Goal: Task Accomplishment & Management: Manage account settings

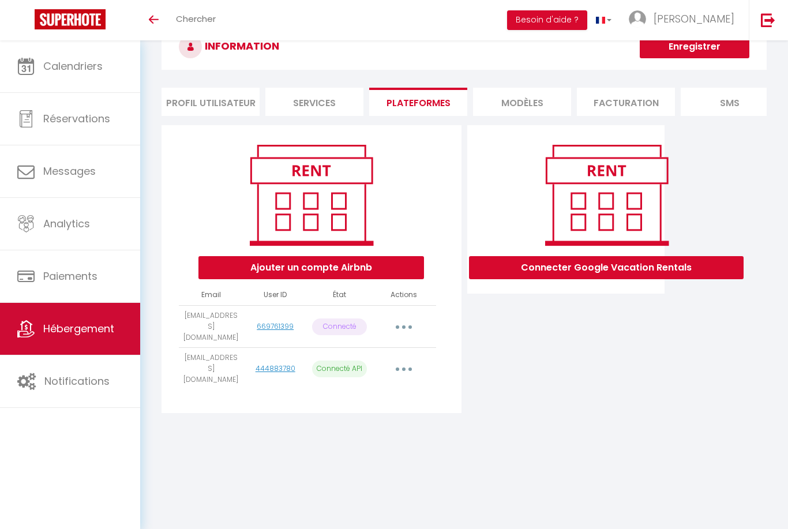
click at [59, 315] on link "Hébergement" at bounding box center [70, 329] width 140 height 52
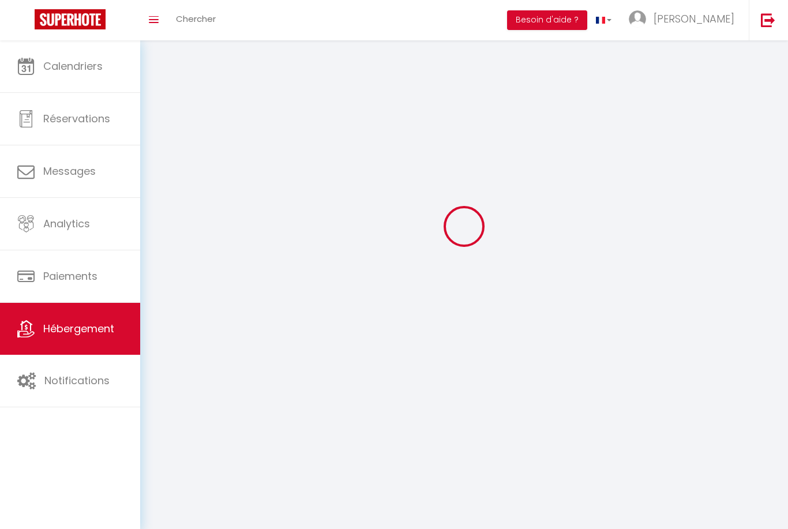
scroll to position [37, 0]
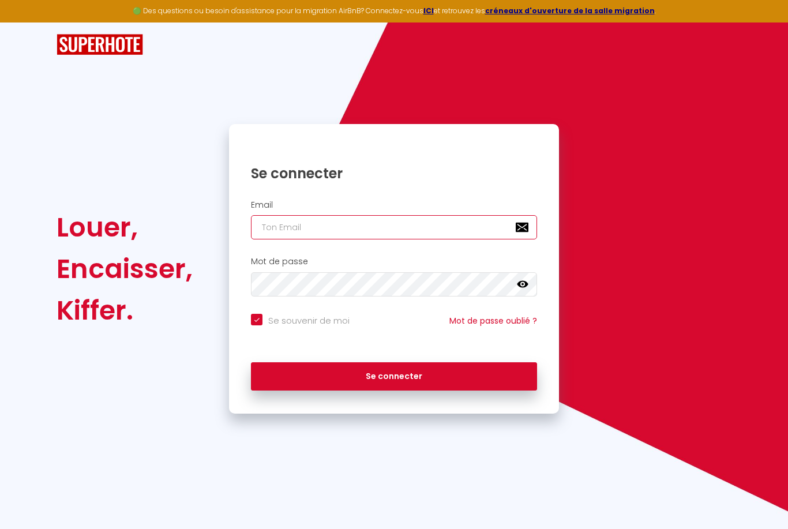
click at [324, 215] on input "email" at bounding box center [394, 227] width 286 height 24
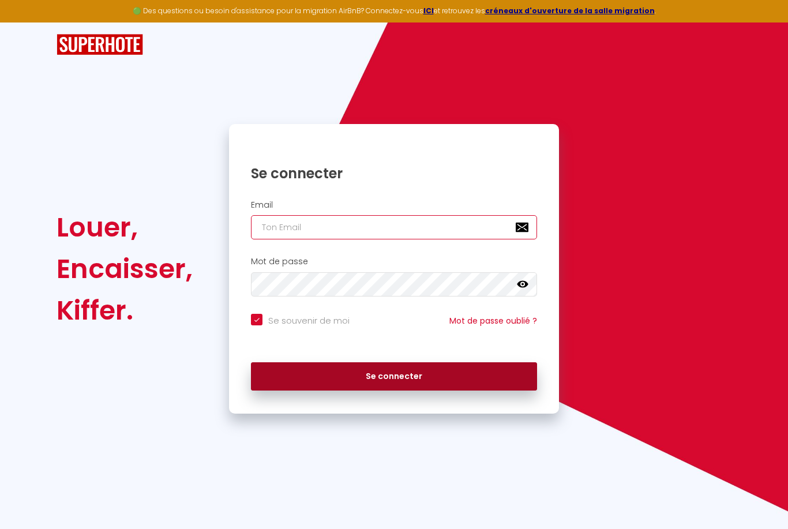
type input "[EMAIL_ADDRESS][DOMAIN_NAME]"
click at [394, 362] on button "Se connecter" at bounding box center [394, 376] width 286 height 29
checkbox input "true"
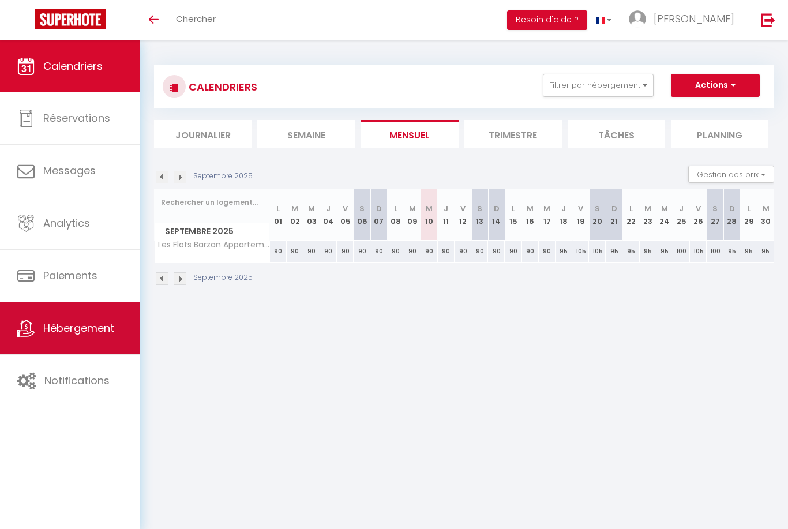
click at [81, 331] on span "Hébergement" at bounding box center [78, 328] width 71 height 14
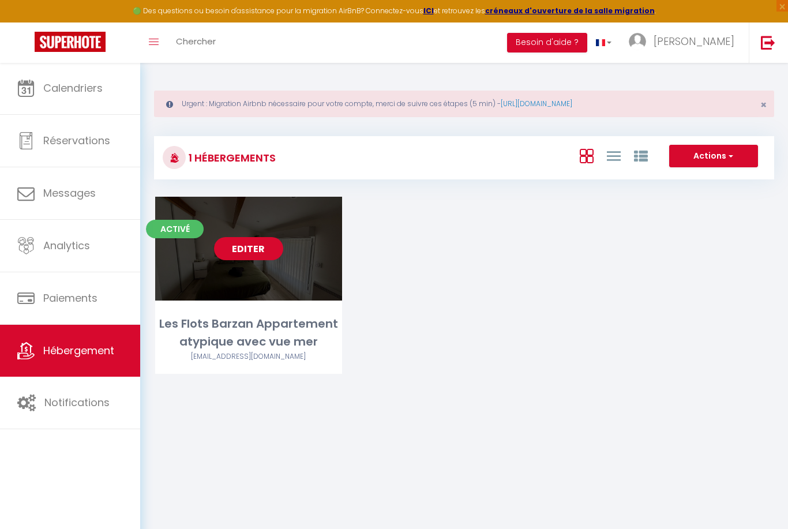
click at [259, 243] on link "Editer" at bounding box center [248, 248] width 69 height 23
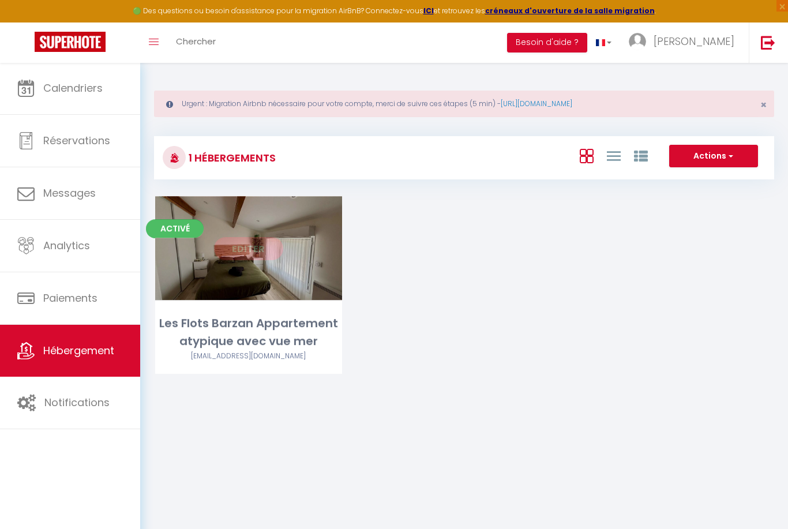
click at [236, 255] on link "Editer" at bounding box center [248, 248] width 69 height 23
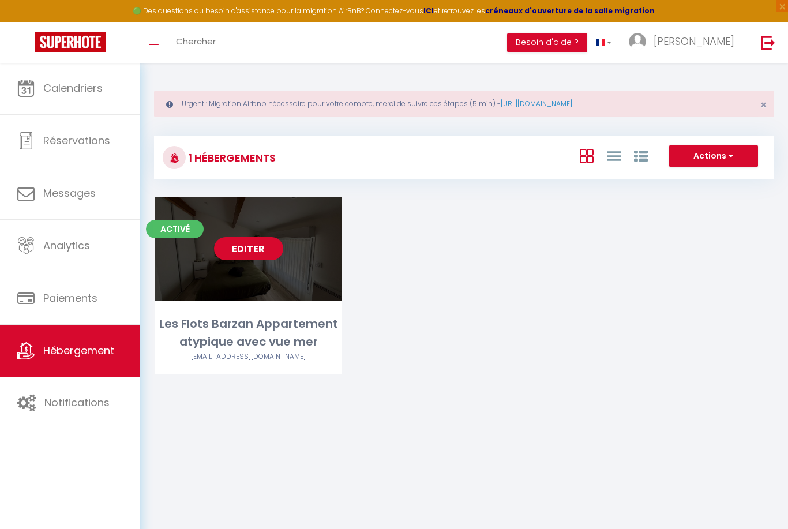
click at [242, 250] on link "Editer" at bounding box center [248, 248] width 69 height 23
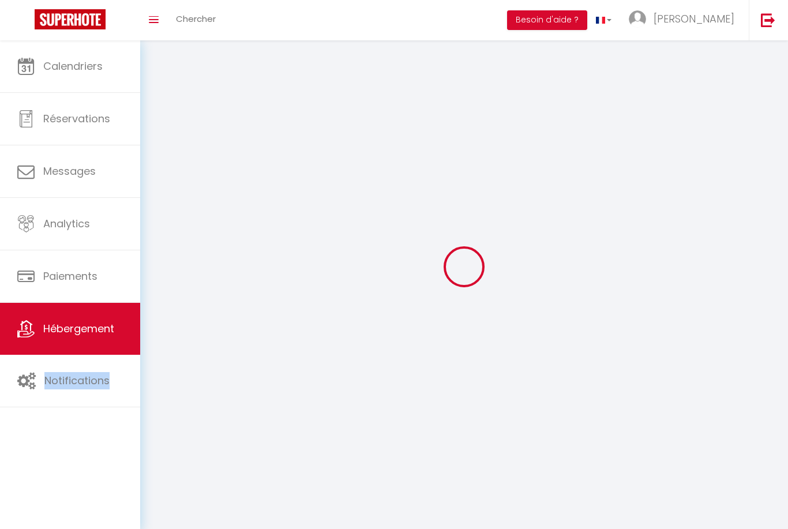
click at [242, 250] on div at bounding box center [464, 266] width 620 height 425
select select "1"
select select
select select "28"
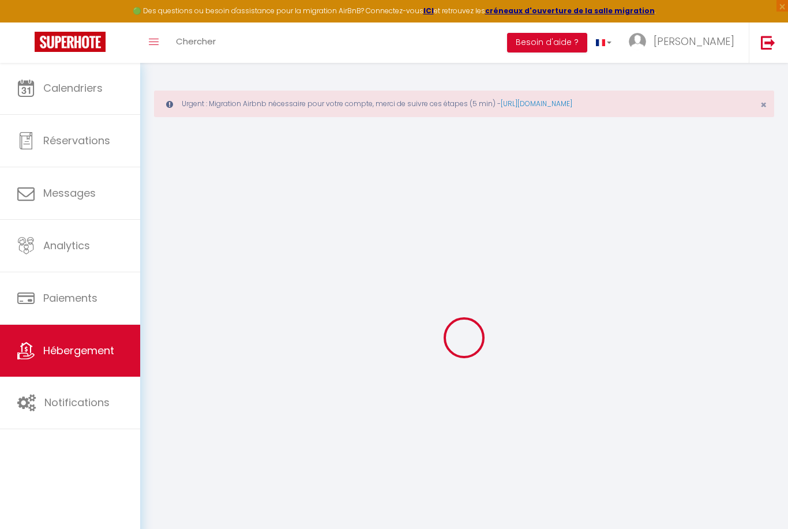
click at [351, 216] on div at bounding box center [464, 337] width 620 height 425
select select
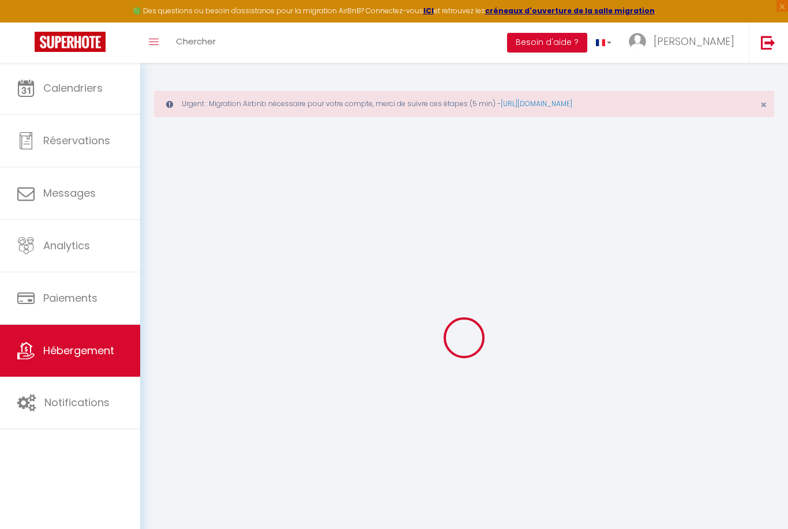
select select
checkbox input "false"
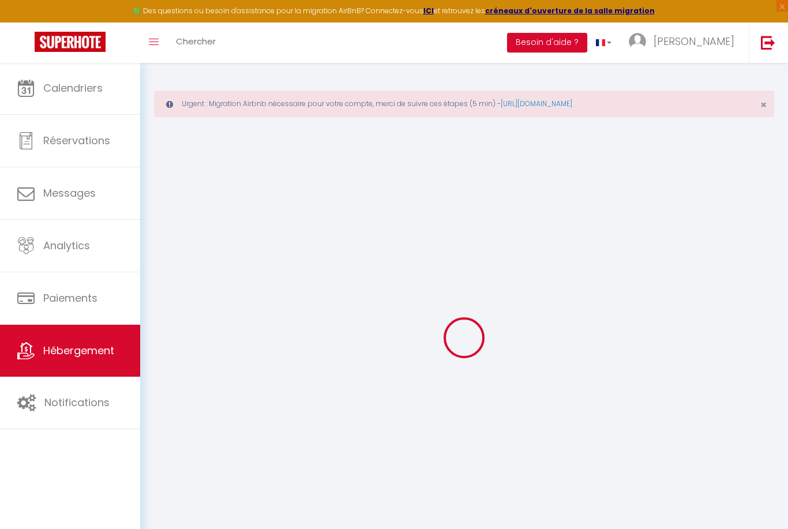
checkbox input "false"
select select
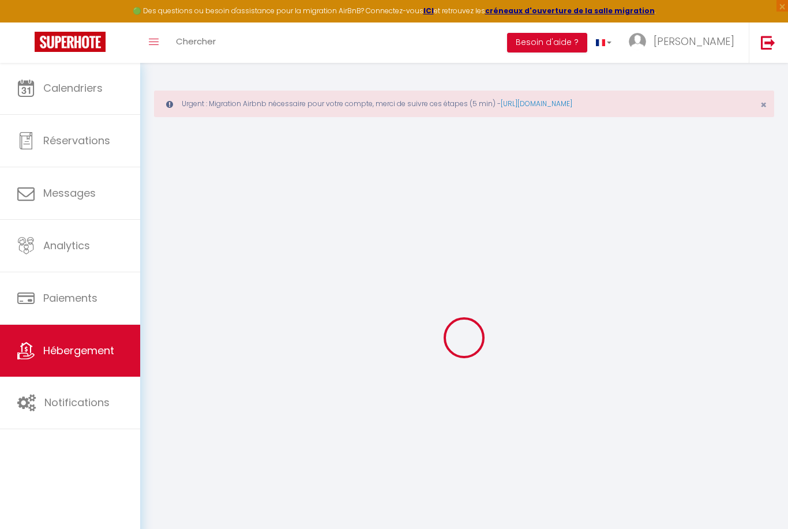
select select
checkbox input "false"
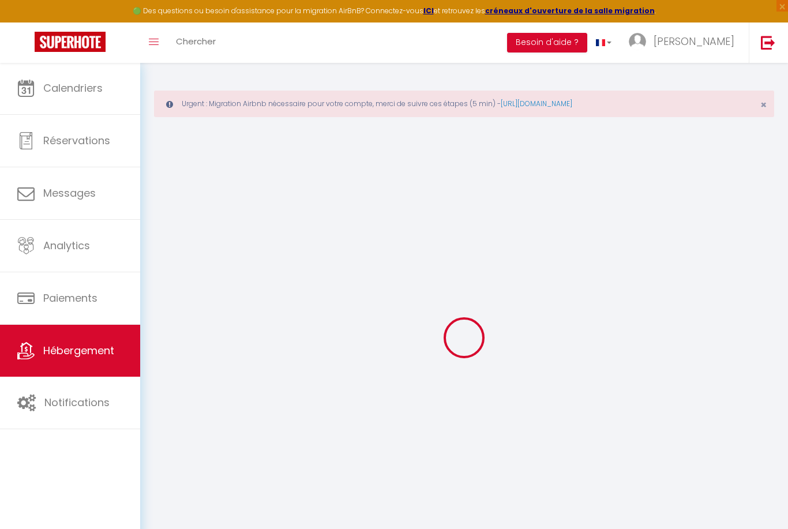
checkbox input "false"
select select
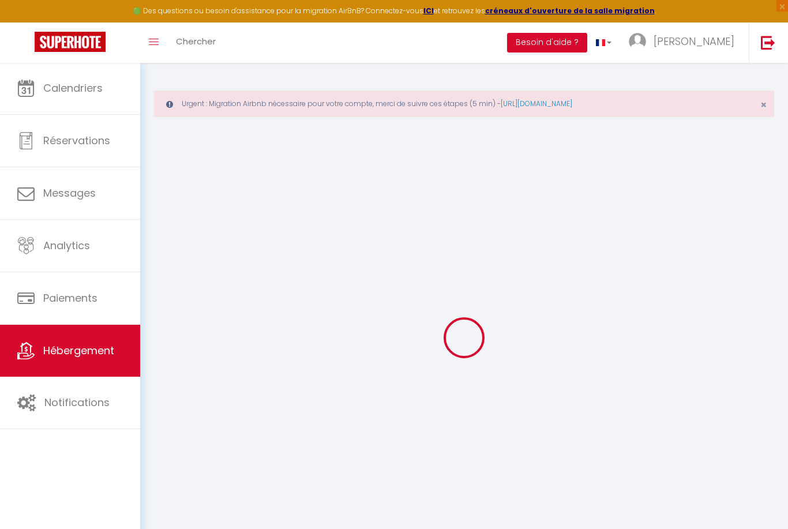
type input "Les Flots Barzan Appartement atypique avec vue mer"
type input "[PERSON_NAME]"
type input "CleanLight Conciergerie"
select select "2"
type input "70"
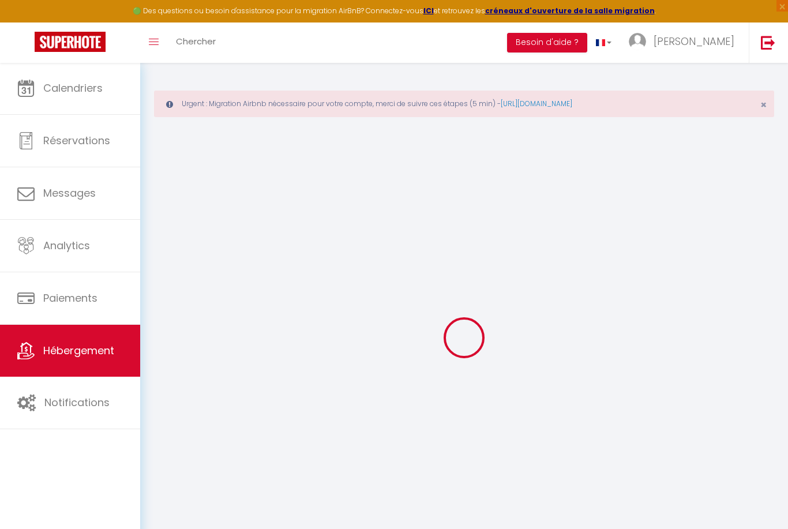
type input "40"
select select
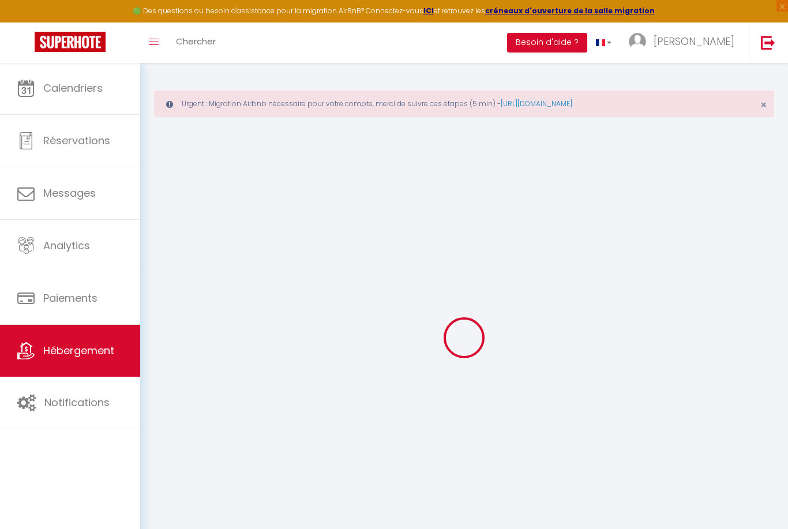
select select
type input "50 route romaine"
type input "17120"
type input "Barzan"
type input "[EMAIL_ADDRESS][DOMAIN_NAME]"
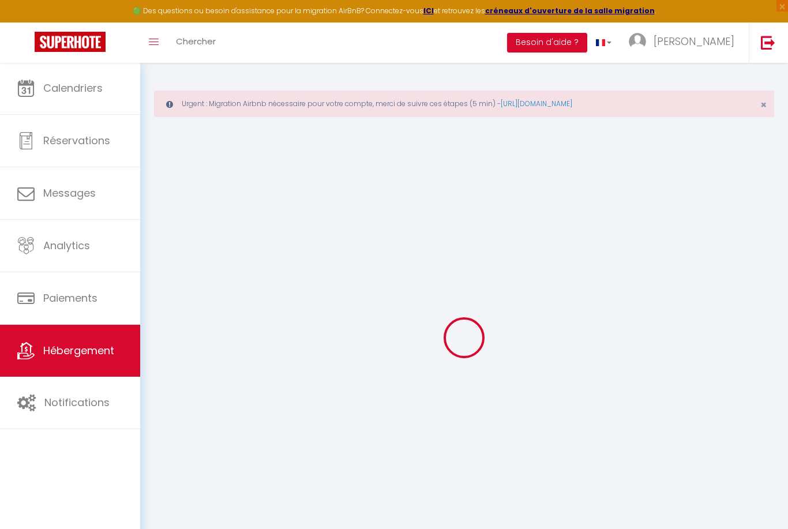
select select
checkbox input "false"
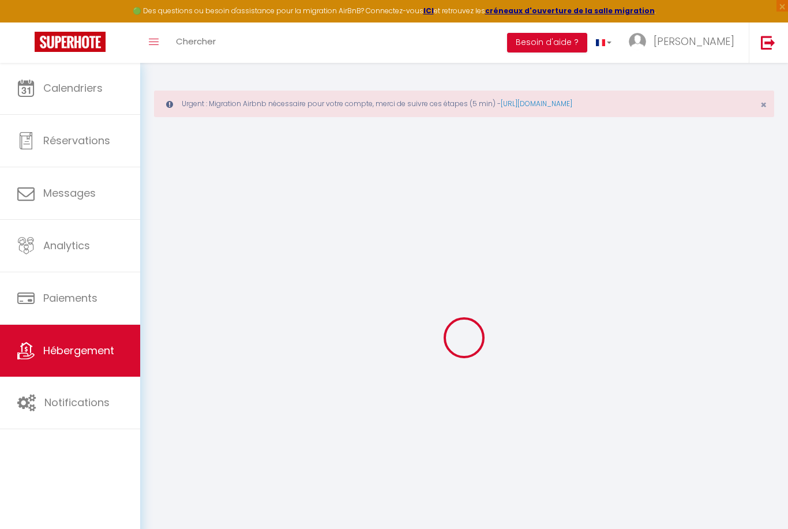
type input "0"
select select
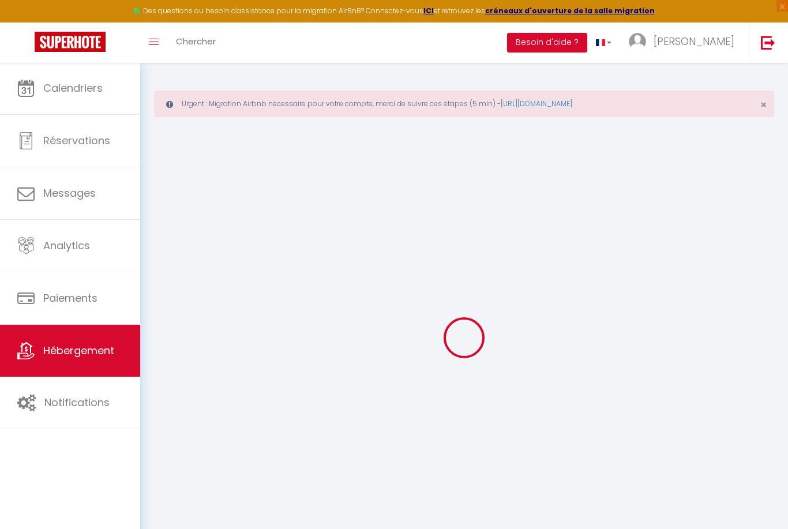
select select
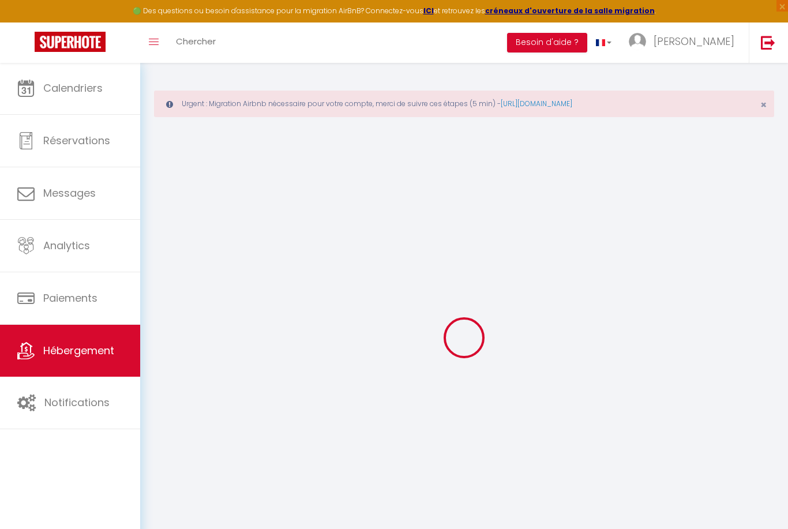
checkbox input "false"
select select
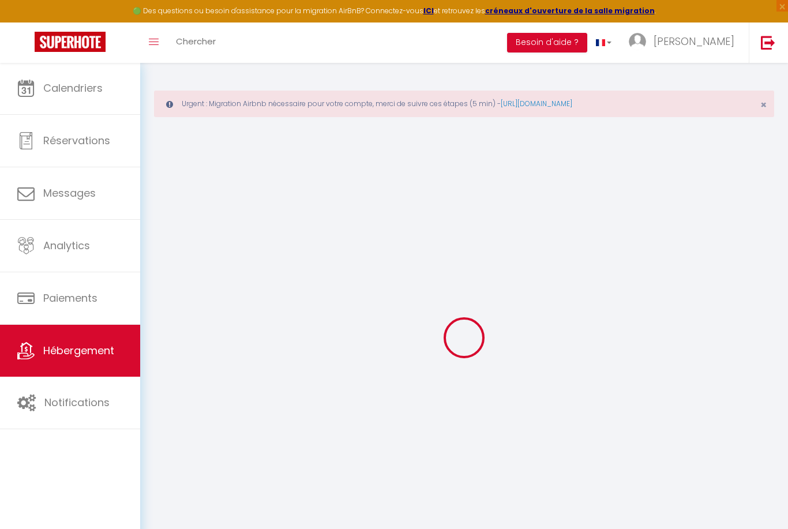
select select
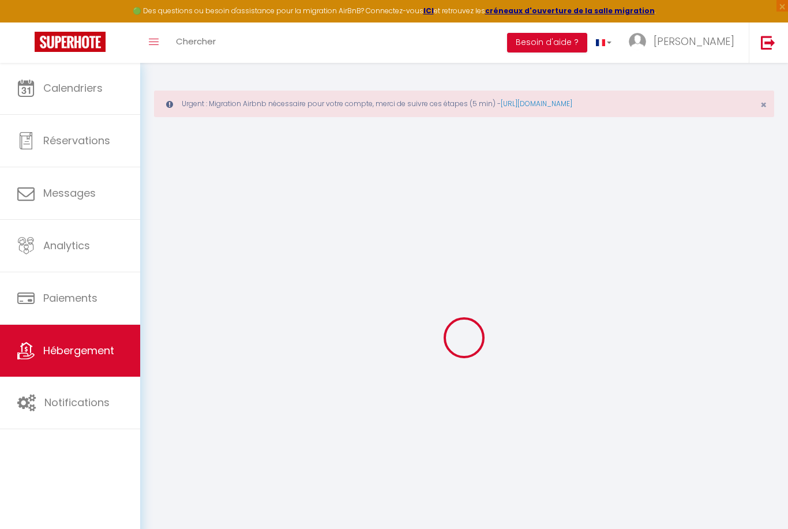
checkbox input "false"
select select "42870"
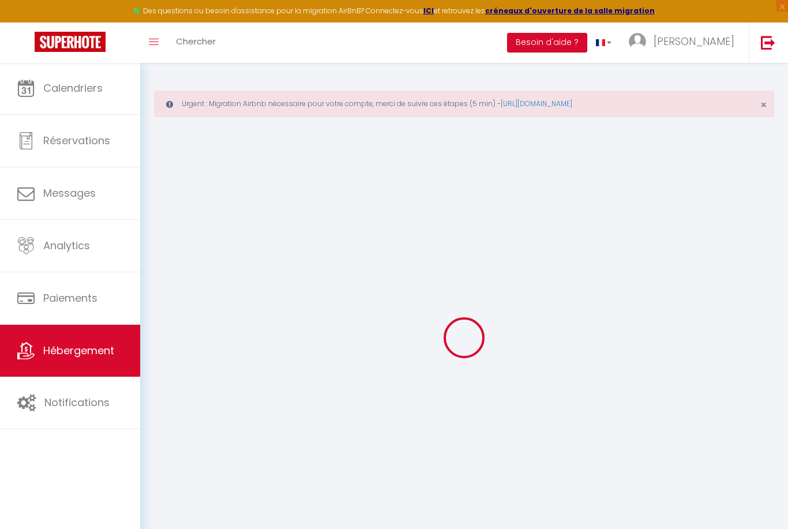
select select "42870"
select select
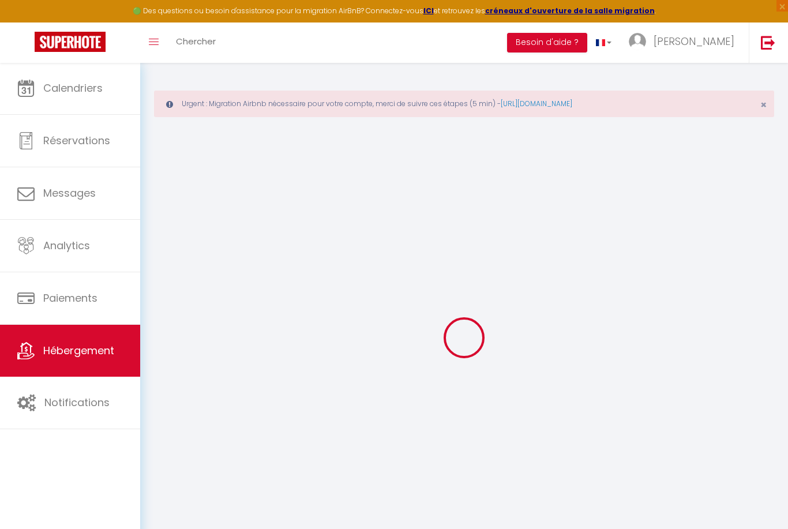
select select
checkbox input "false"
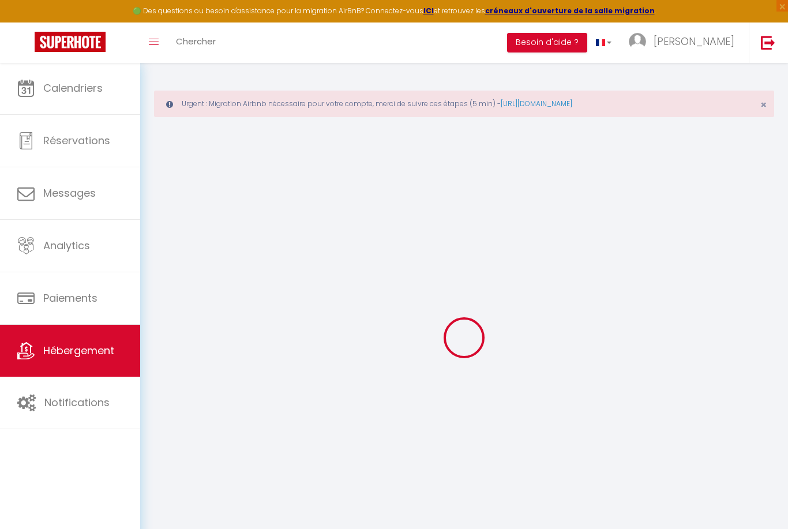
checkbox input "false"
select select
checkbox input "false"
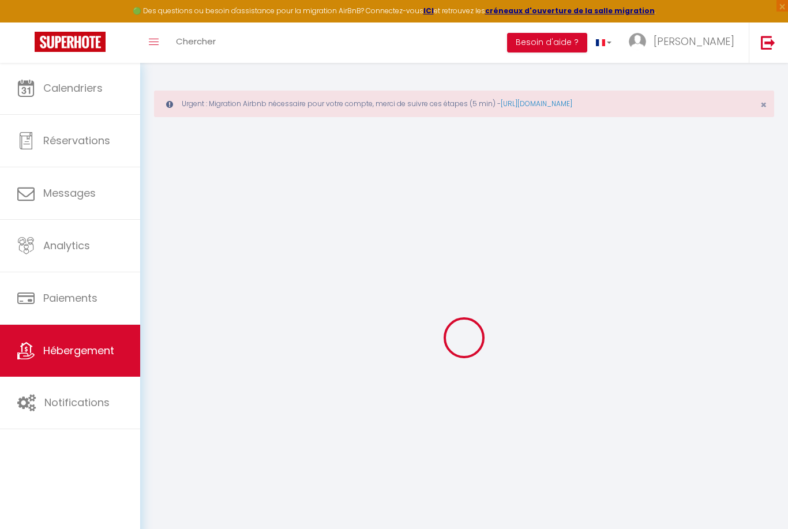
checkbox input "false"
select select
checkbox input "false"
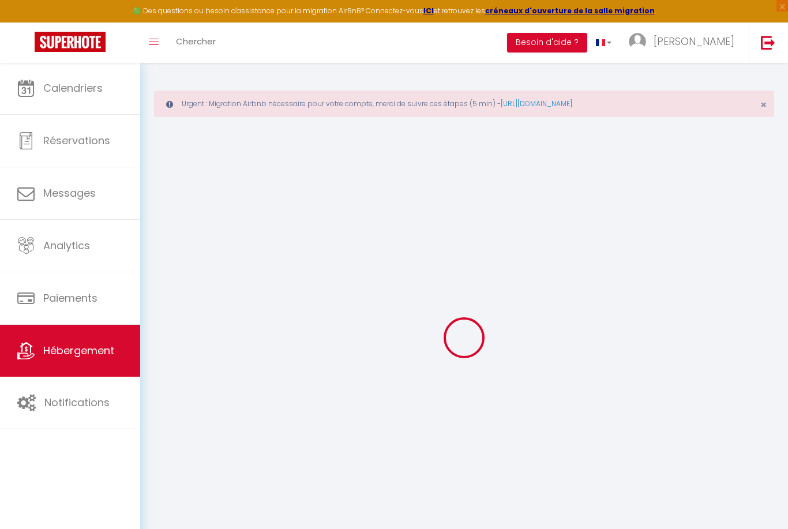
checkbox input "false"
select select "16:00"
select select
select select "11:00"
select select "30"
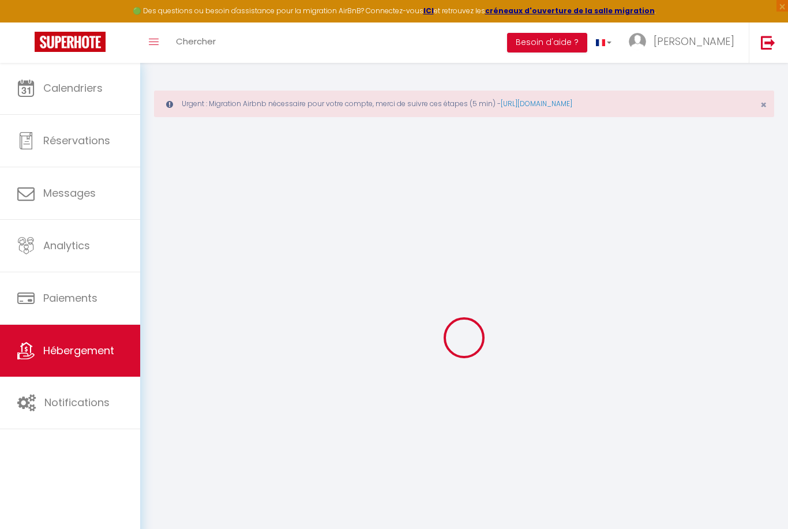
select select "120"
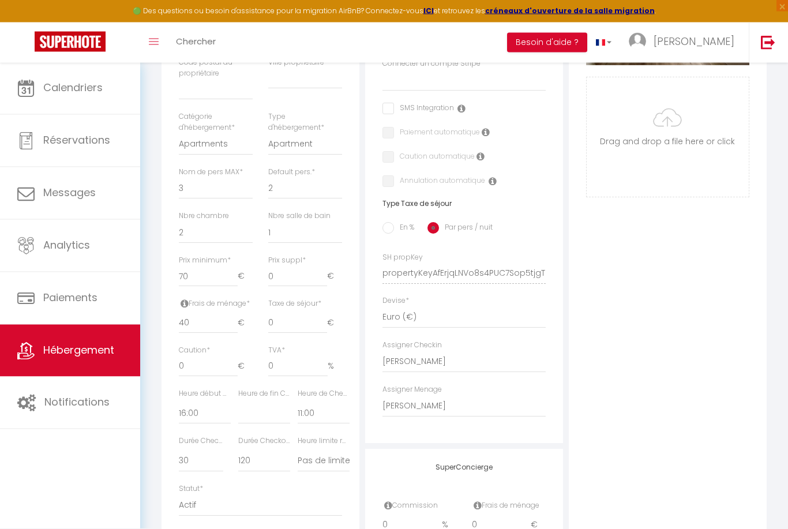
scroll to position [379, 0]
click at [209, 325] on input "40" at bounding box center [208, 325] width 59 height 21
type input "4"
select select
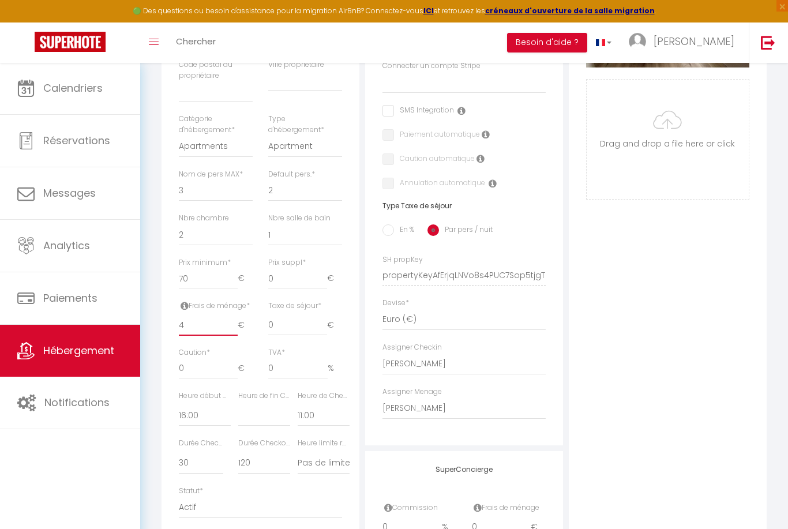
checkbox input "false"
select select
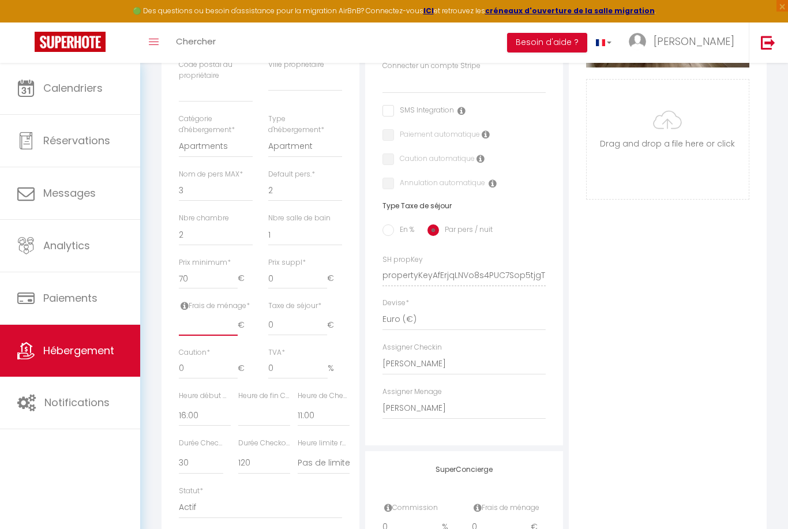
select select
checkbox input "false"
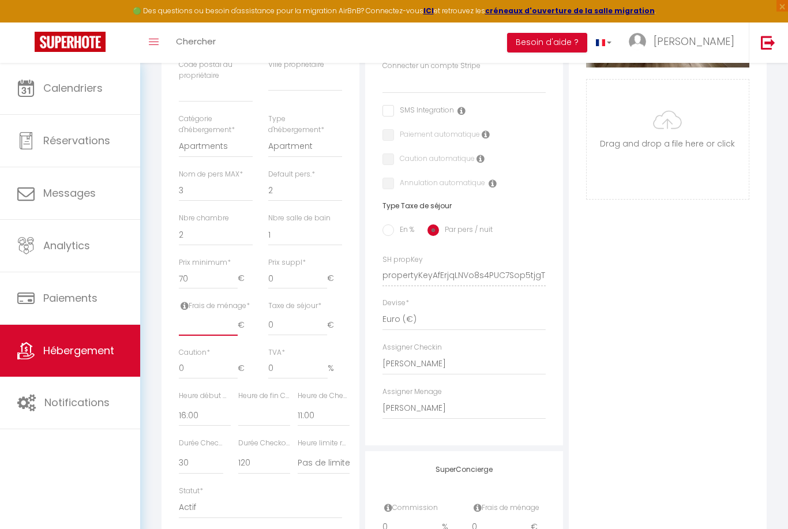
type input "3"
select select
checkbox input "false"
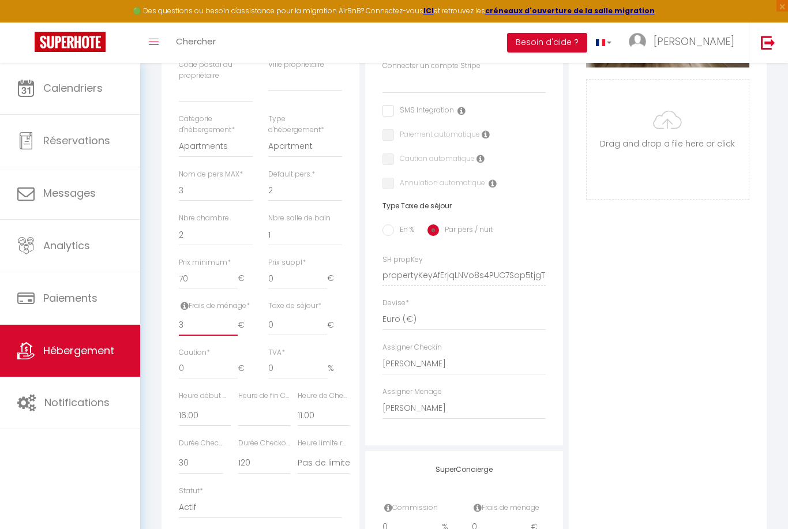
checkbox input "false"
type input "35"
select select
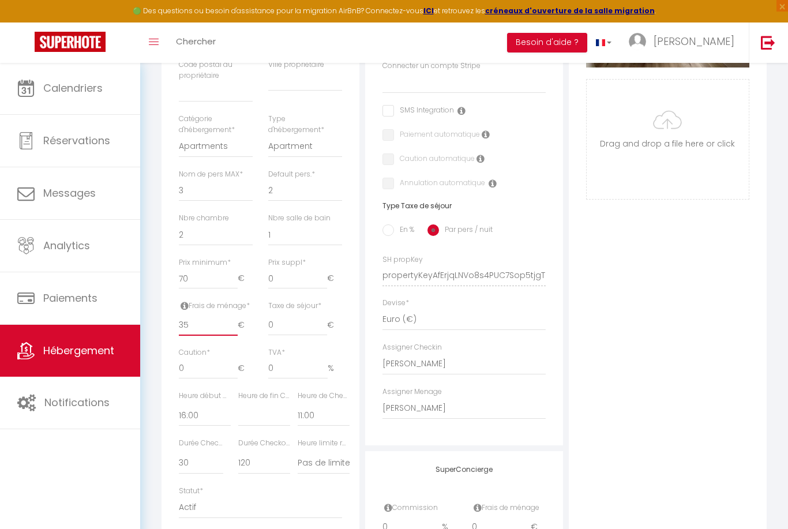
checkbox input "false"
type input "35"
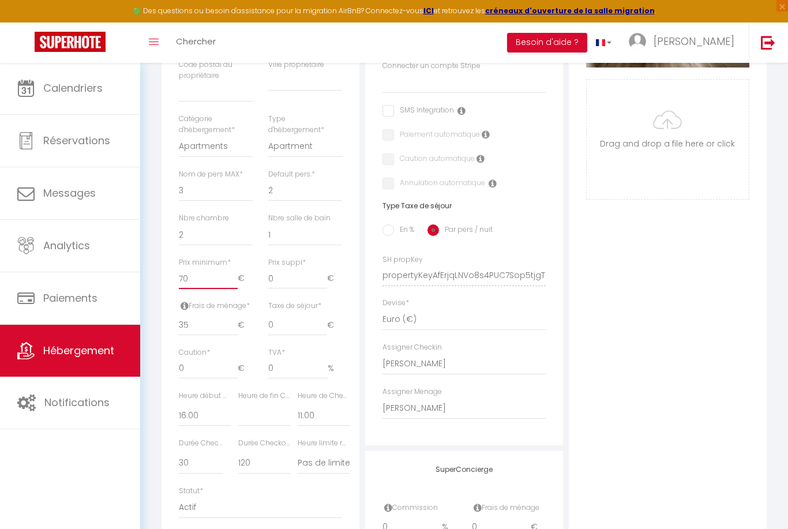
click at [197, 268] on input "70" at bounding box center [208, 278] width 59 height 21
type input "7"
select select
checkbox input "false"
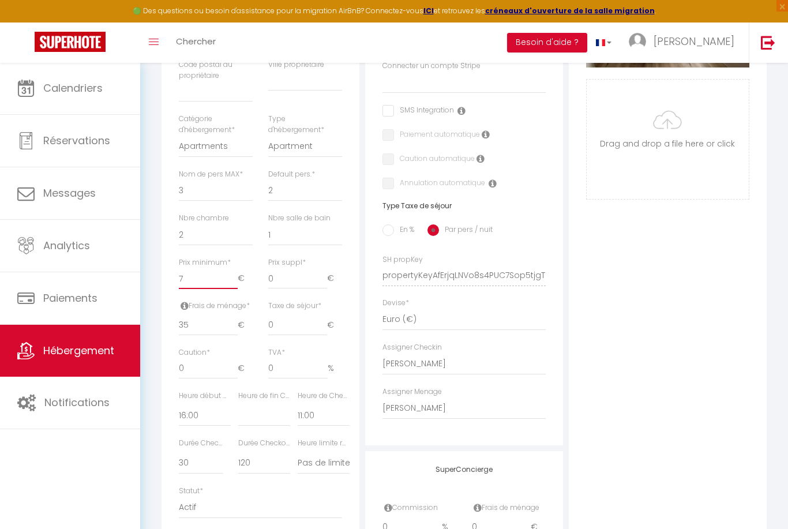
checkbox input "false"
select select
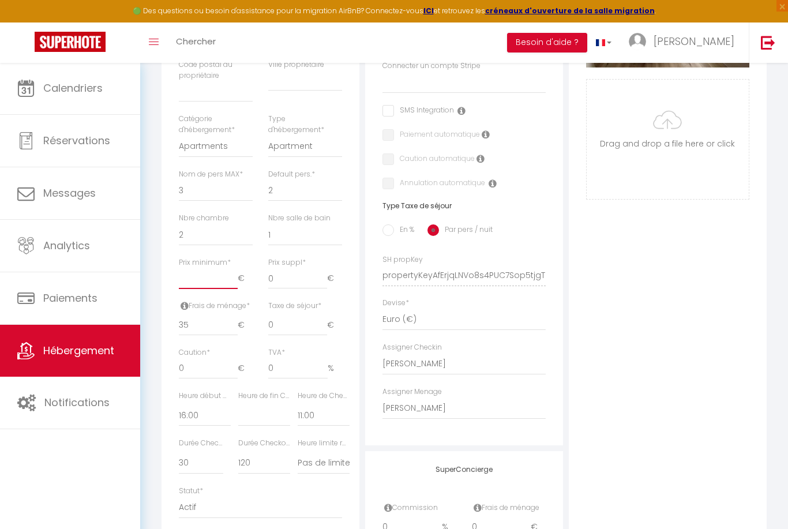
checkbox input "false"
type input "9"
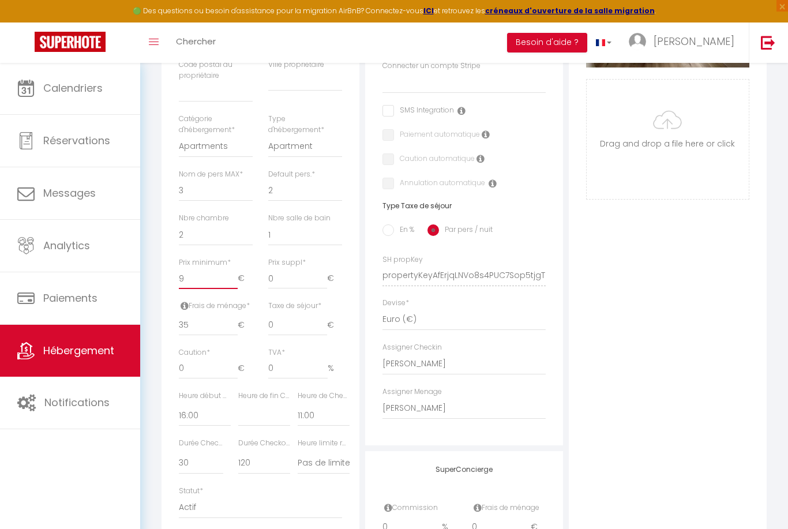
select select
checkbox input "false"
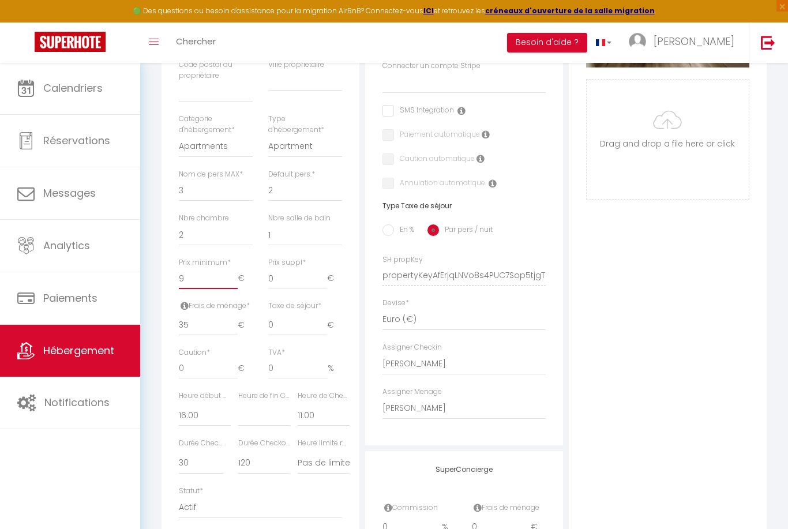
checkbox input "false"
type input "90"
select select
checkbox input "false"
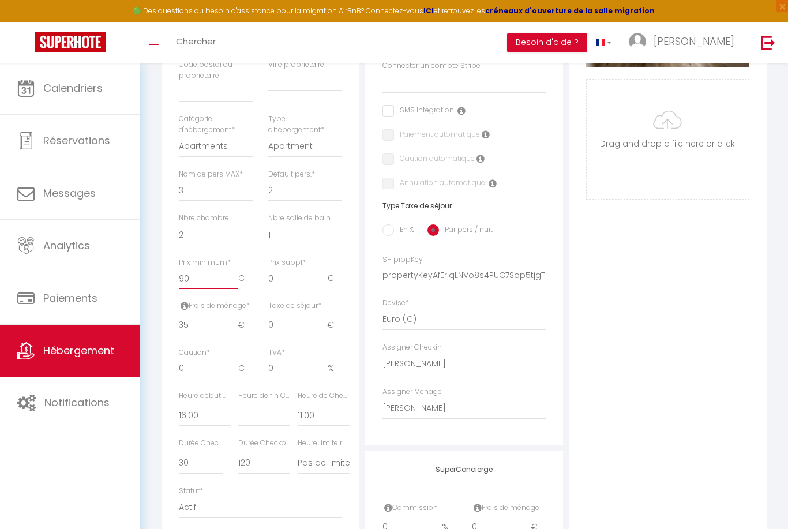
checkbox input "false"
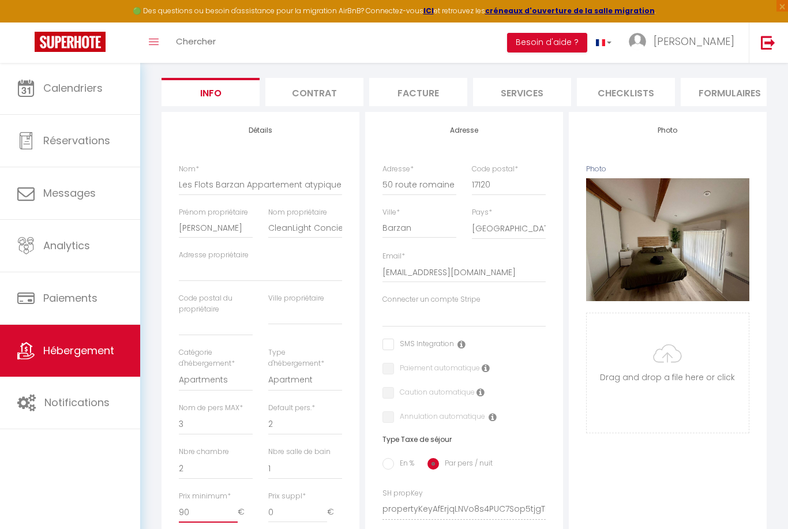
scroll to position [0, 0]
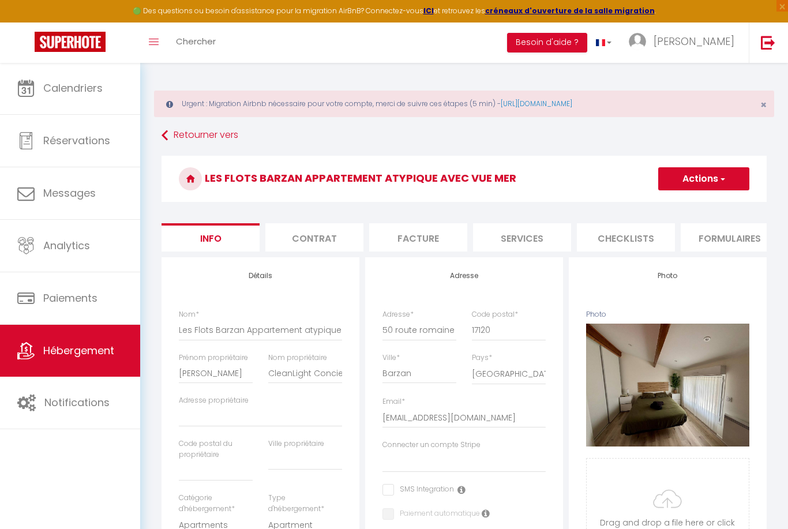
type input "90"
click at [711, 177] on button "Actions" at bounding box center [703, 178] width 91 height 23
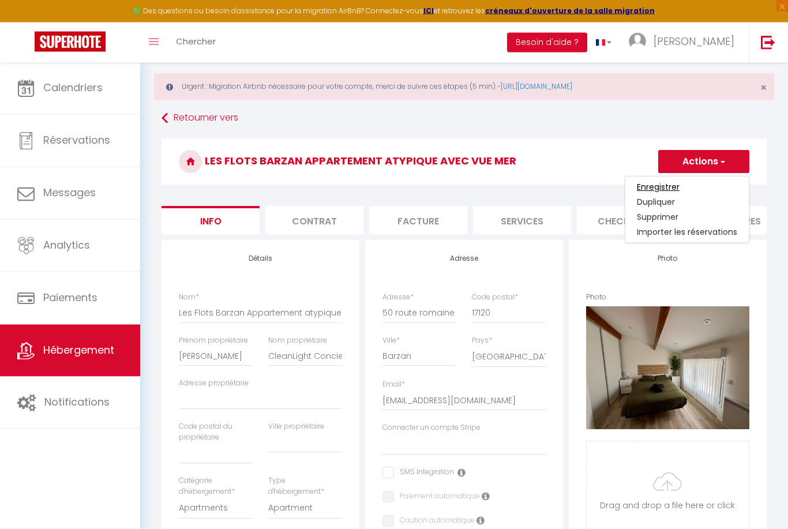
click at [659, 187] on input "Enregistrer" at bounding box center [658, 188] width 43 height 12
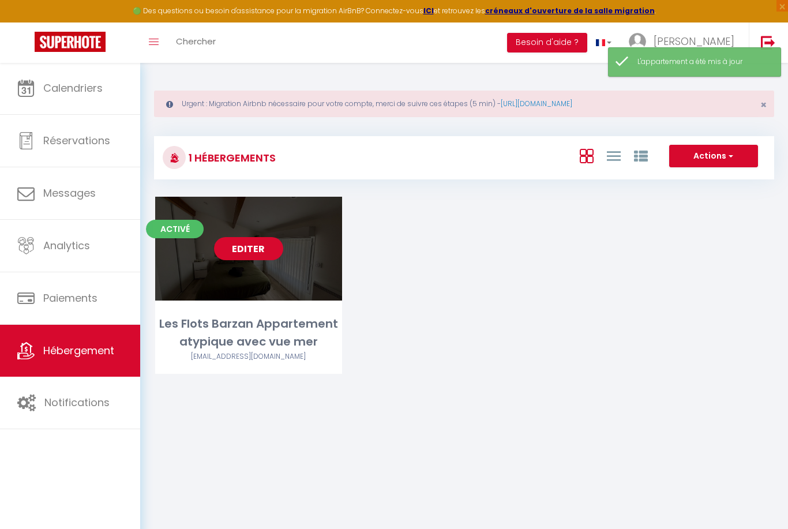
click at [257, 247] on link "Editer" at bounding box center [248, 248] width 69 height 23
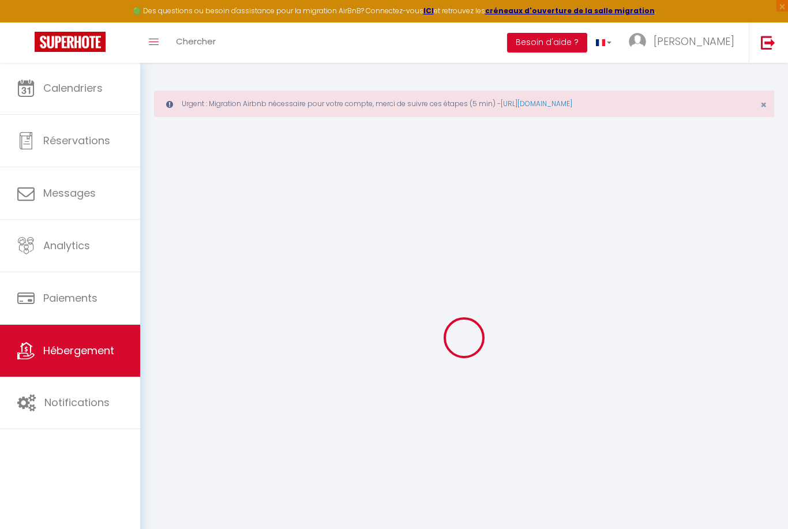
select select "16:00"
select select
select select "11:00"
select select "30"
select select "120"
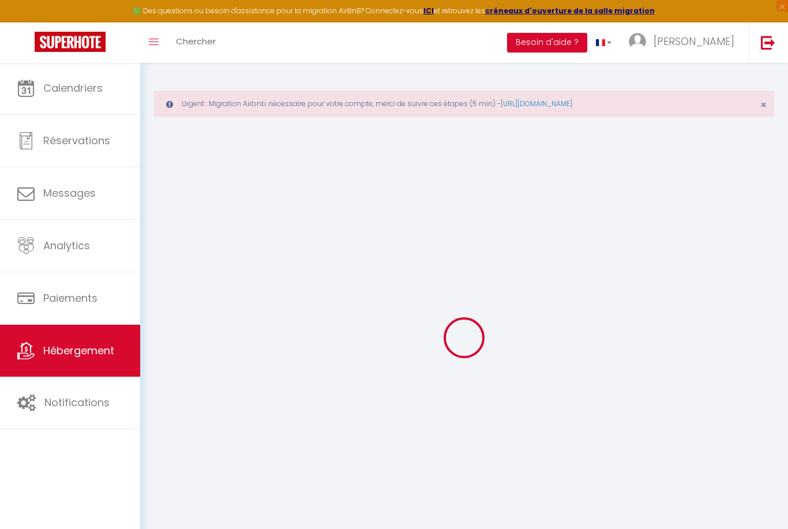
select select "42870"
select select
checkbox input "false"
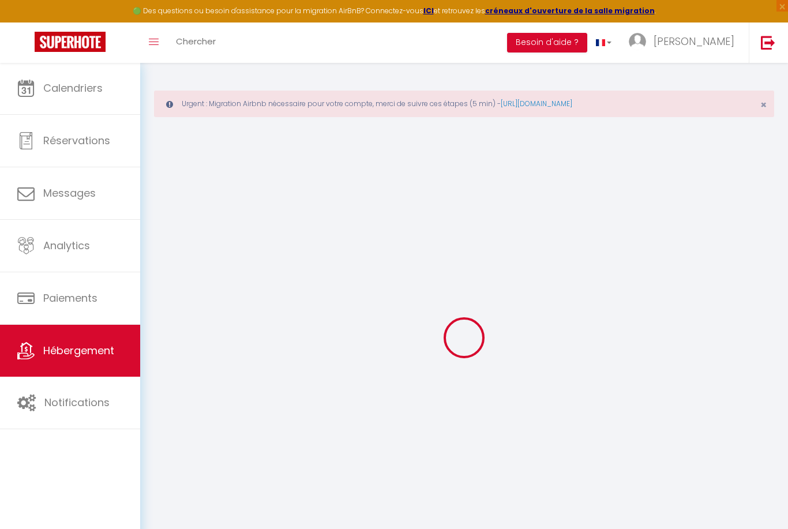
checkbox input "false"
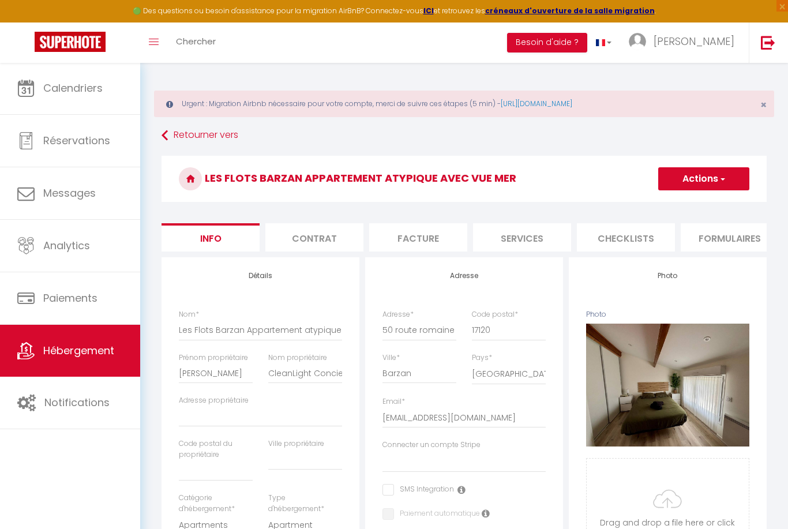
click at [323, 243] on li "Contrat" at bounding box center [314, 237] width 98 height 28
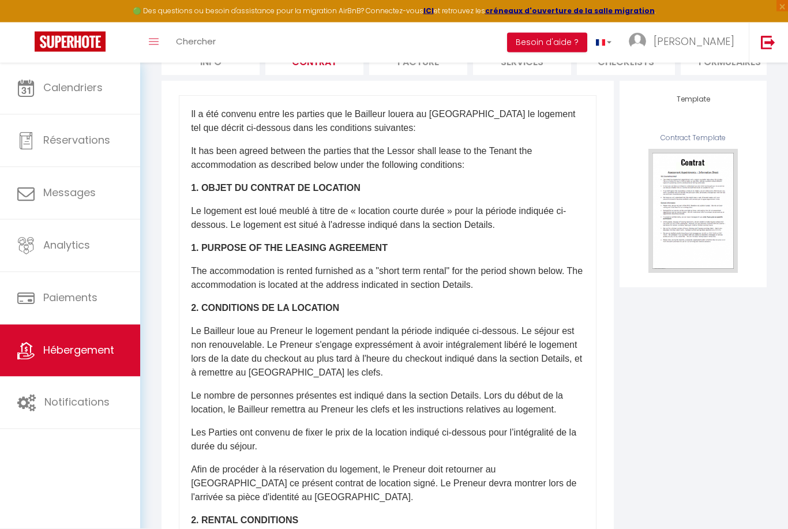
scroll to position [77, 0]
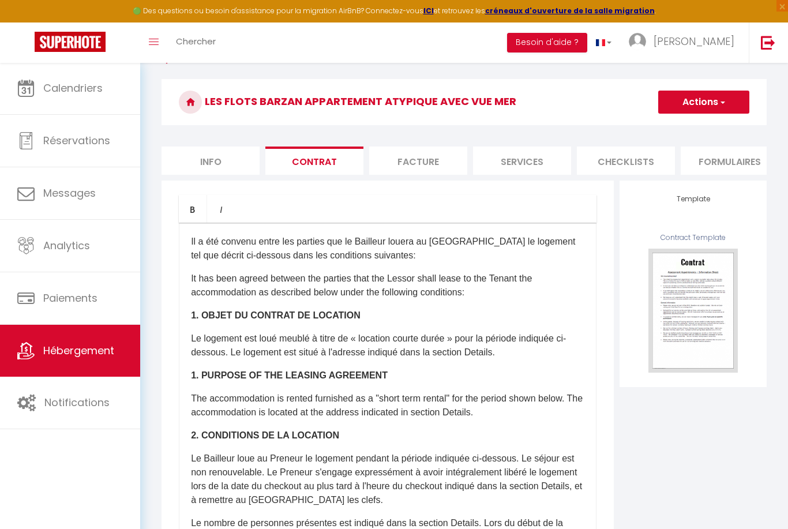
click at [422, 154] on li "Facture" at bounding box center [418, 161] width 98 height 28
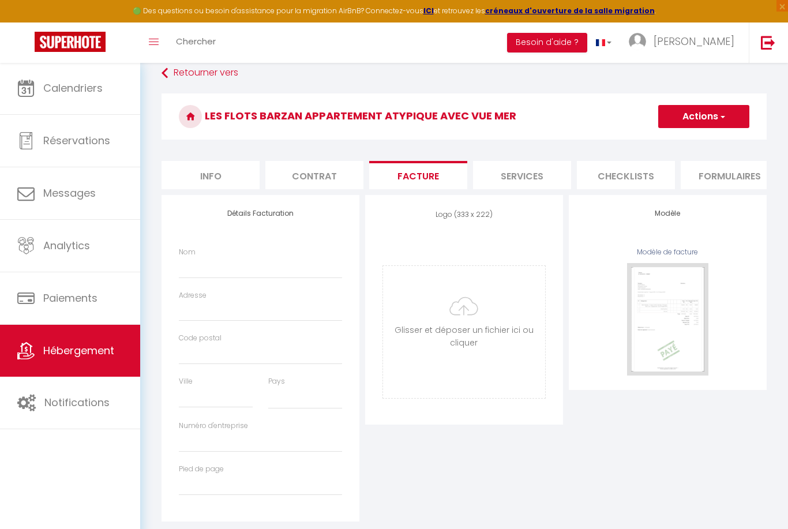
select select
click at [272, 260] on input "Nom" at bounding box center [260, 267] width 163 height 21
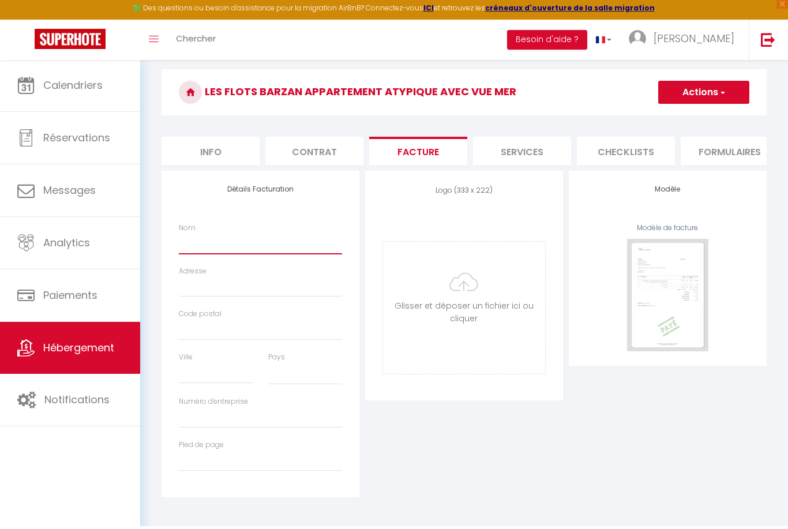
type input "C"
select select
type input "Cl"
select select
type input "Cle"
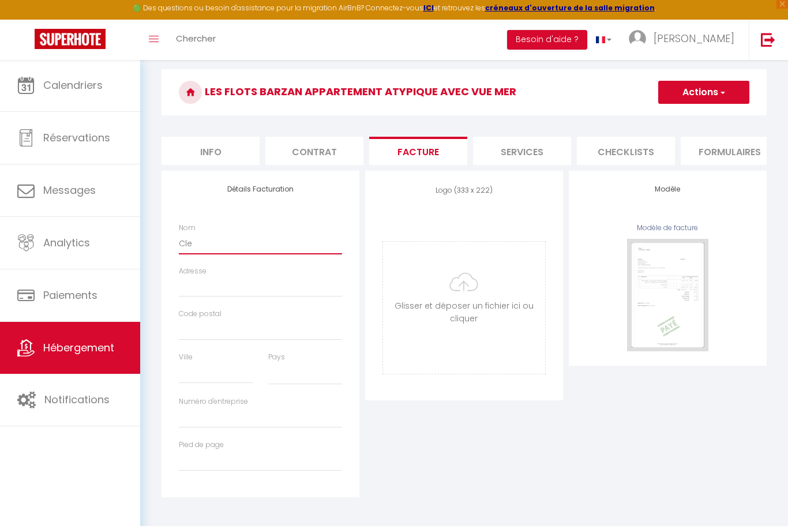
select select
type input "Clea"
select select
type input "Clean"
select select
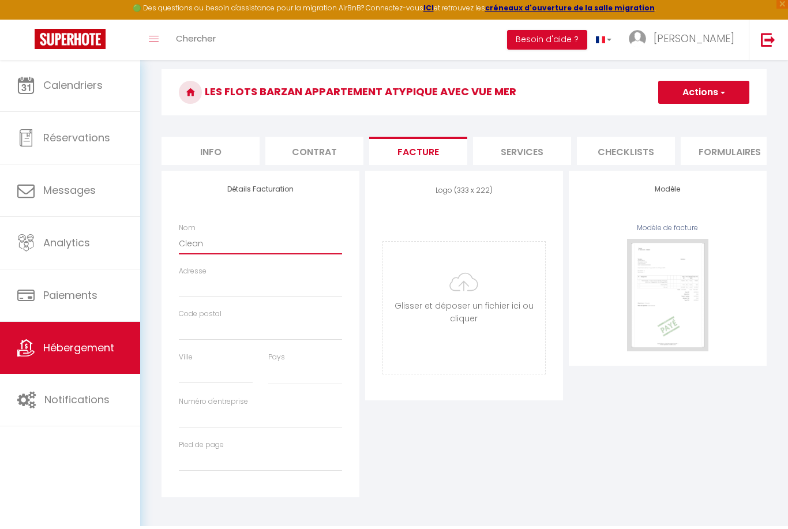
type input "Clean"
select select
type input "Clean L"
select select
type input "Clean Li"
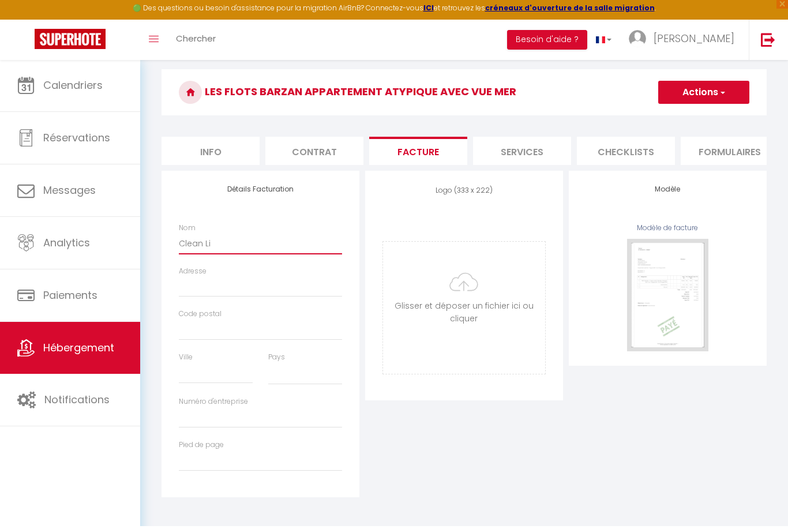
select select
type input "Clean Lif"
select select
type input "Clean Li"
select select
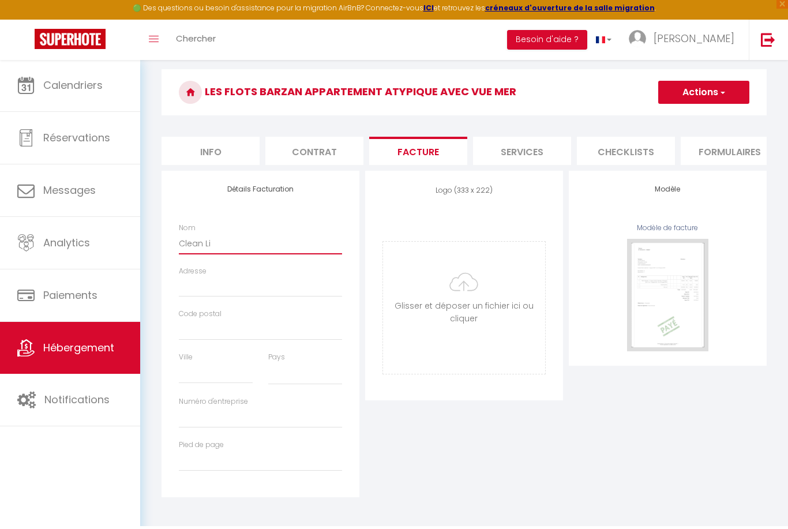
type input "Clean Lig"
select select
type input "Clean Ligh"
select select
type input "Clean Light"
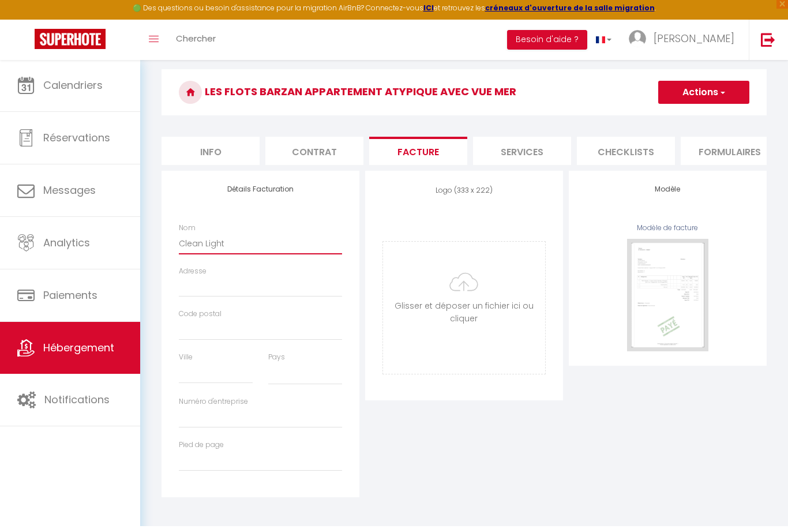
select select
type input "Clean Light"
select select
type input "Clean Light C"
select select
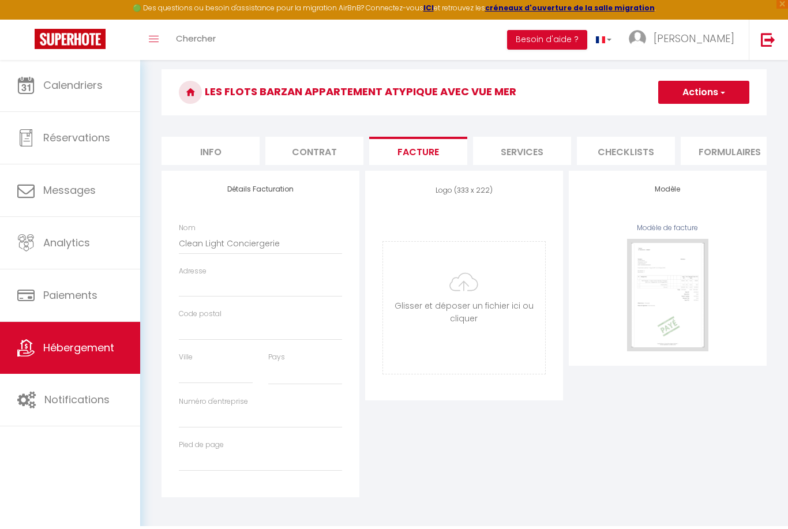
click at [232, 287] on div "Adresse" at bounding box center [260, 290] width 178 height 43
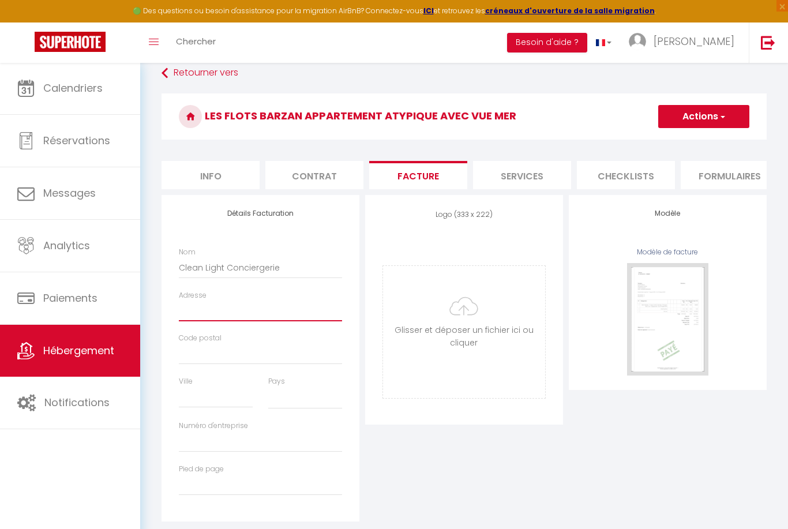
click at [225, 319] on input "Adresse" at bounding box center [260, 311] width 163 height 21
click at [216, 351] on input "Code postal" at bounding box center [260, 354] width 163 height 21
click at [212, 404] on input "Ville" at bounding box center [216, 397] width 74 height 21
click at [217, 440] on input "Numéro d'entreprise" at bounding box center [260, 442] width 163 height 21
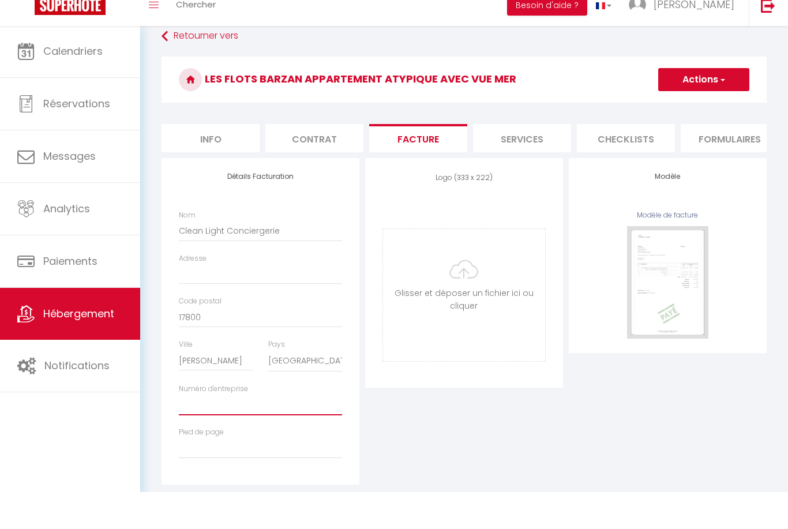
scroll to position [99, 0]
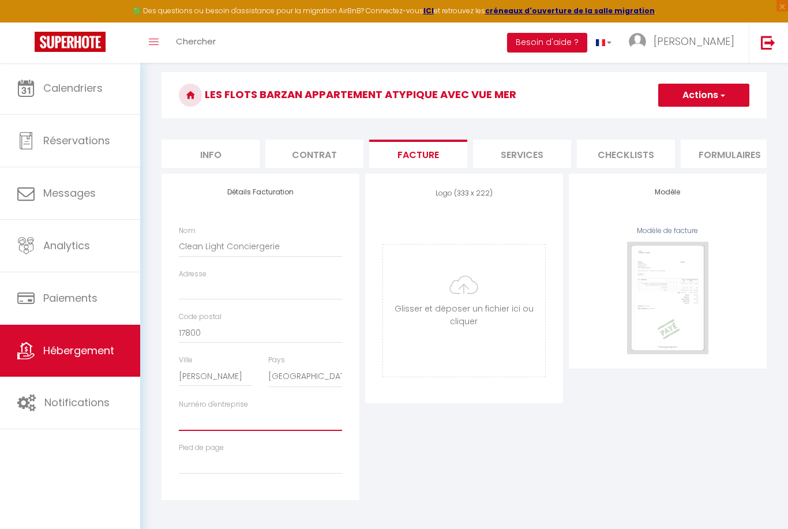
paste input "947469508"
click at [228, 453] on input "Pied de page" at bounding box center [260, 463] width 163 height 21
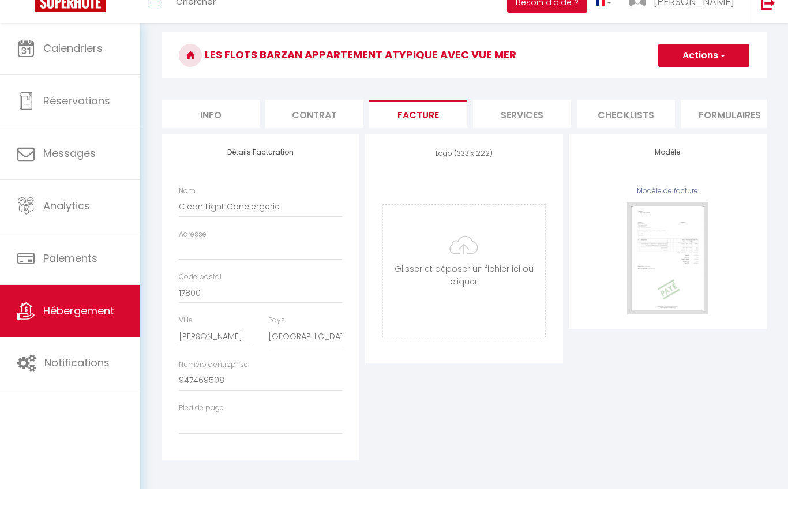
click at [464, 245] on input "file" at bounding box center [464, 311] width 162 height 132
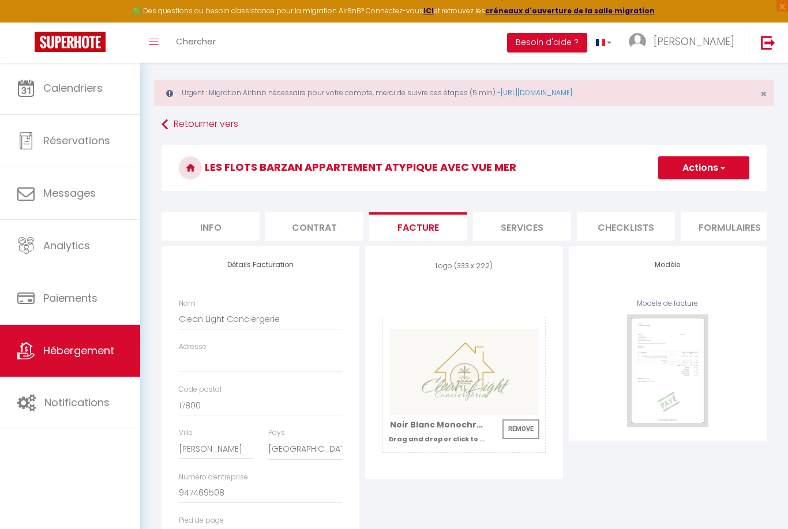
scroll to position [62, 0]
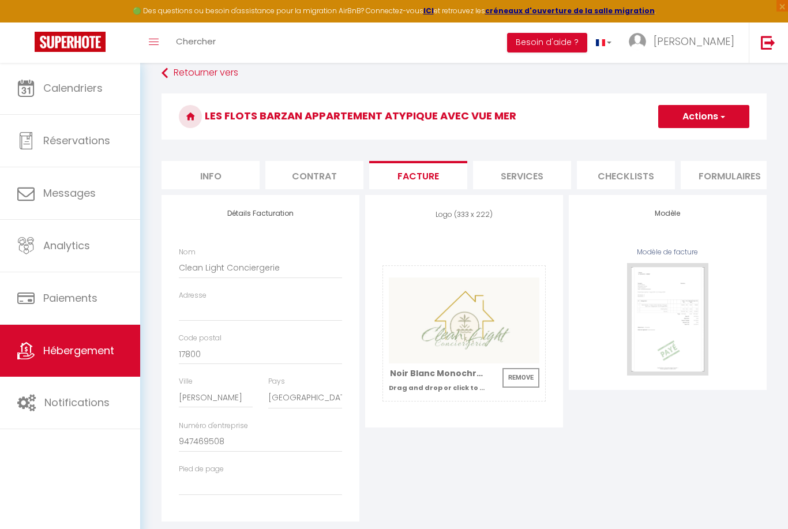
click at [709, 114] on button "Actions" at bounding box center [703, 116] width 91 height 23
click at [686, 140] on link "Enregistrer" at bounding box center [703, 141] width 91 height 15
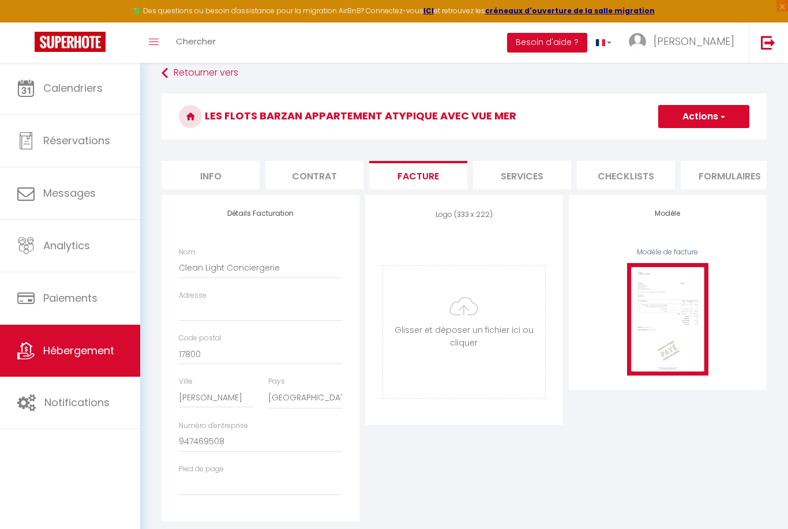
click at [670, 326] on img at bounding box center [667, 319] width 81 height 112
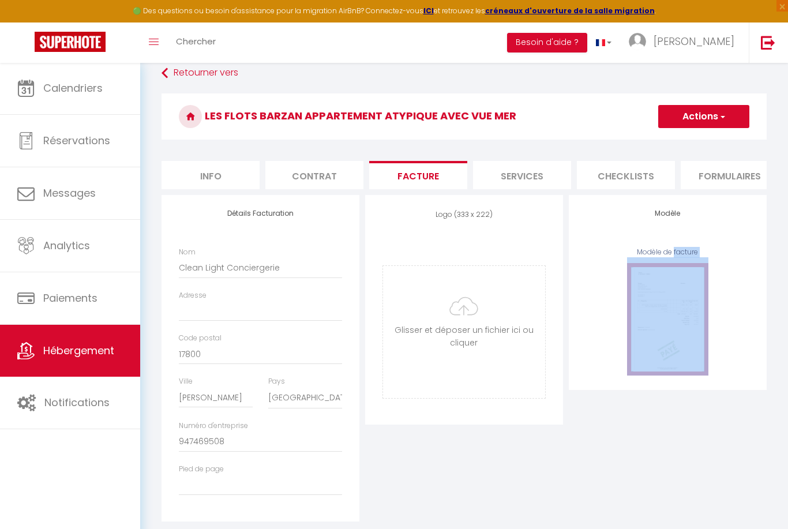
click at [670, 326] on img at bounding box center [667, 319] width 81 height 112
click at [742, 320] on div "Modèle de facture" at bounding box center [667, 311] width 163 height 129
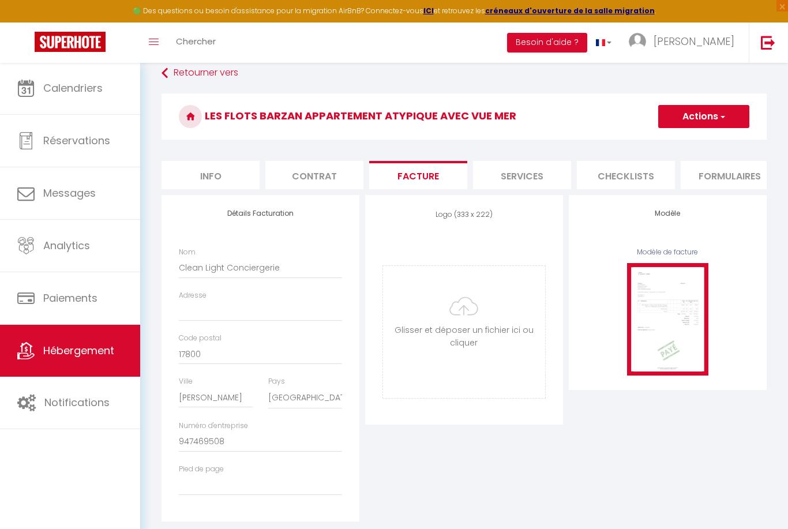
click at [651, 343] on img at bounding box center [667, 319] width 81 height 112
click at [458, 299] on input "file" at bounding box center [464, 332] width 162 height 132
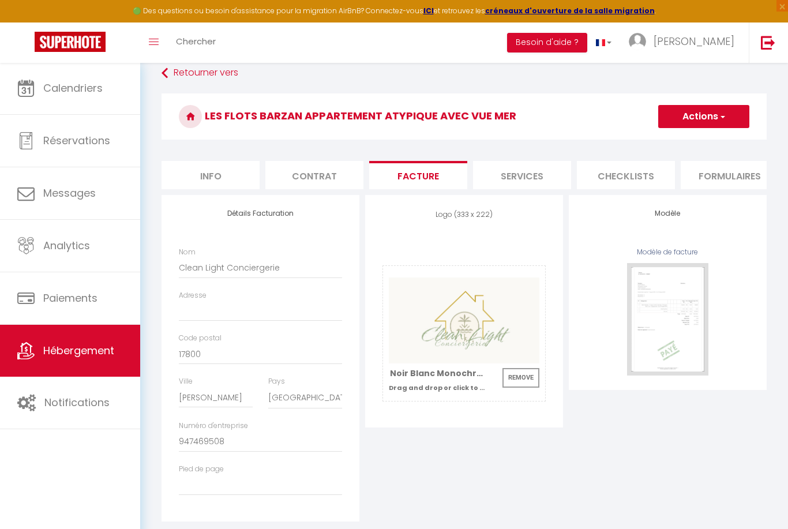
click at [492, 430] on div "Logo (333 x 222) Supprimer Glisser et déposer un fichier ici ou cliquer Ooops, …" at bounding box center [464, 358] width 204 height 327
click at [449, 383] on input "file" at bounding box center [464, 333] width 162 height 135
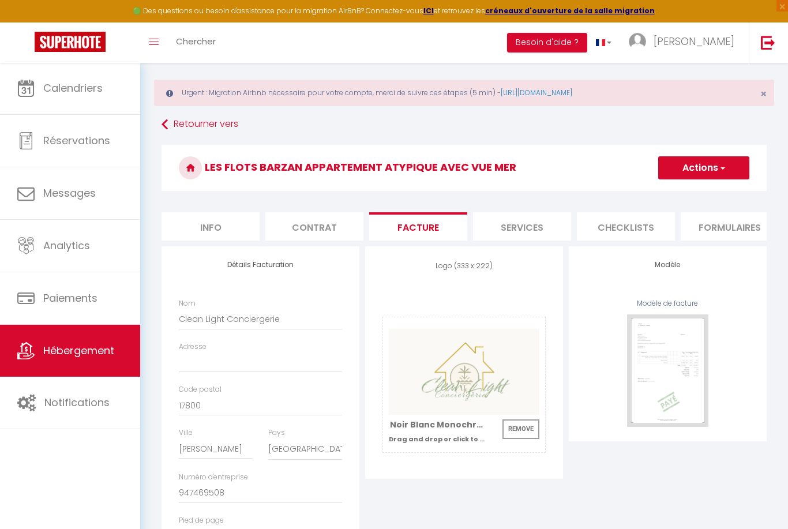
scroll to position [0, 0]
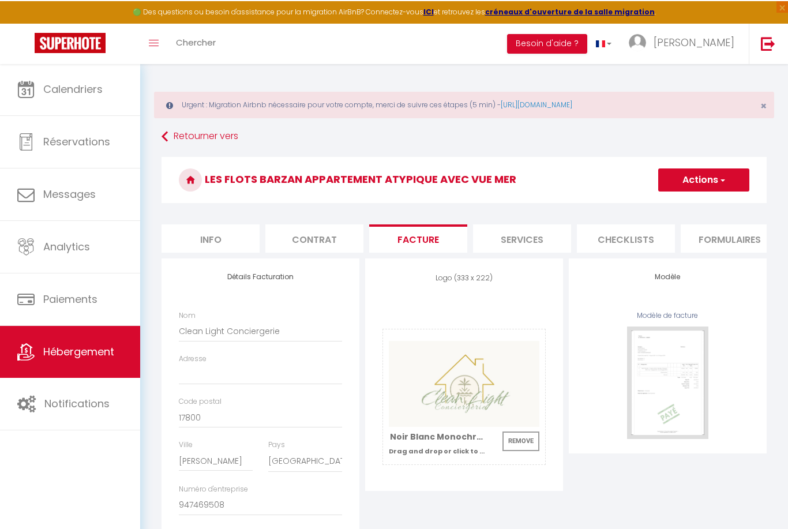
click at [528, 243] on li "Services" at bounding box center [522, 237] width 98 height 28
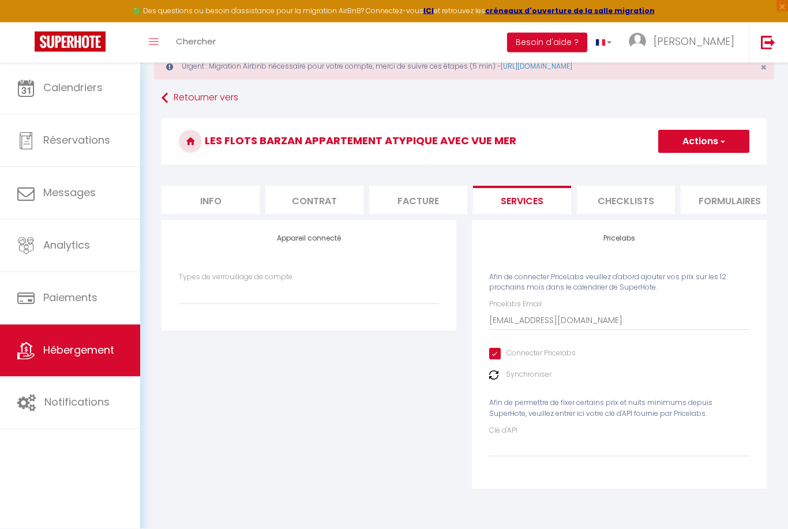
scroll to position [38, 0]
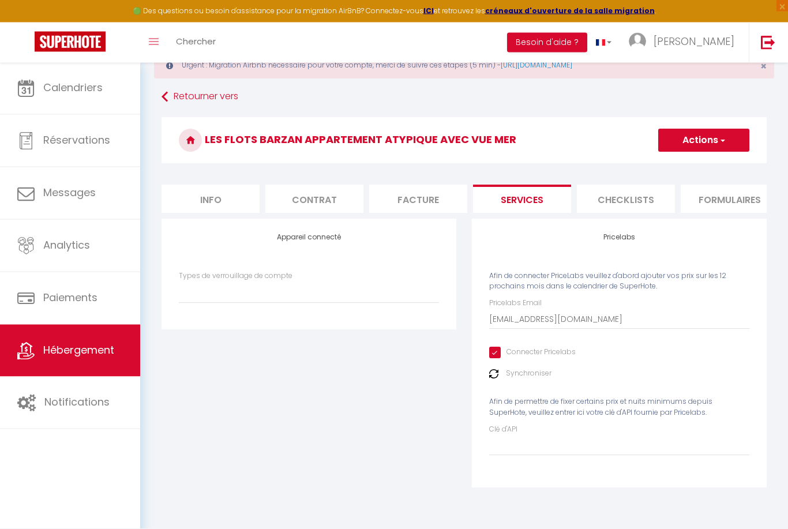
click at [611, 200] on li "Checklists" at bounding box center [626, 199] width 98 height 28
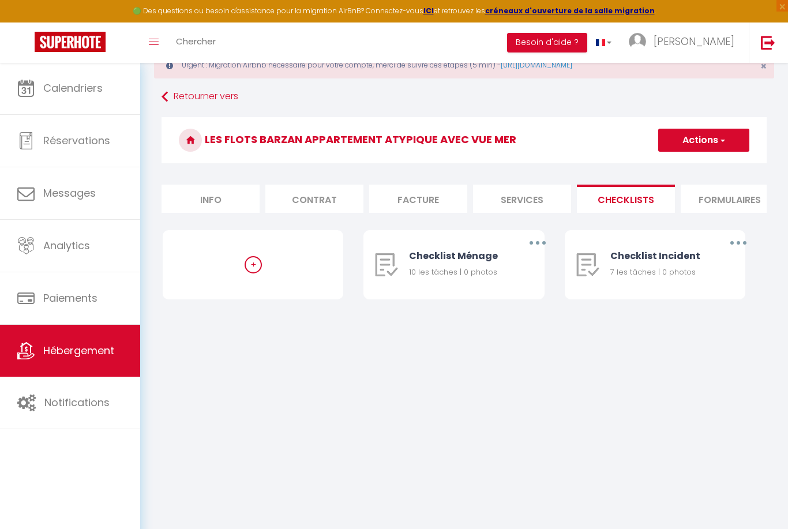
click at [733, 203] on li "Formulaires" at bounding box center [730, 199] width 98 height 28
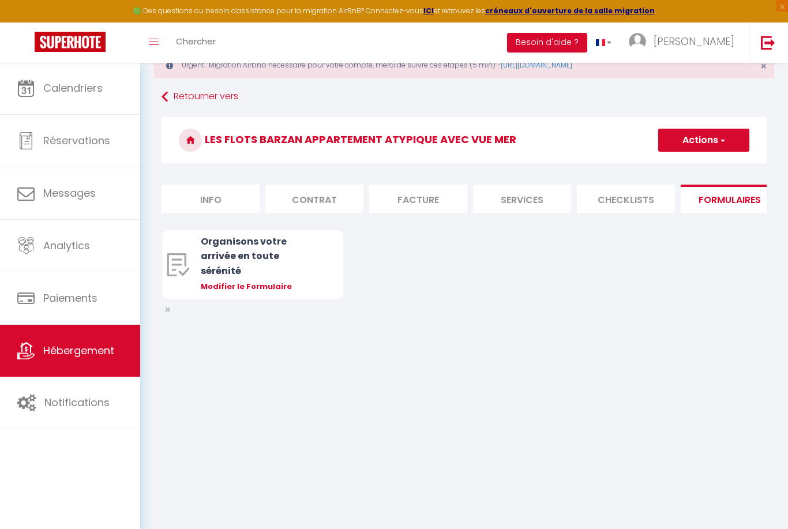
click at [710, 138] on button "Actions" at bounding box center [703, 140] width 91 height 23
click at [265, 250] on div "Organisons votre arrivée en toute sérénité" at bounding box center [260, 255] width 119 height 43
click at [222, 272] on div "Organisons votre arrivée en toute sérénité Modifier le Formulaire" at bounding box center [260, 265] width 119 height 68
click at [225, 283] on div "Modifier le Formulaire" at bounding box center [260, 287] width 119 height 12
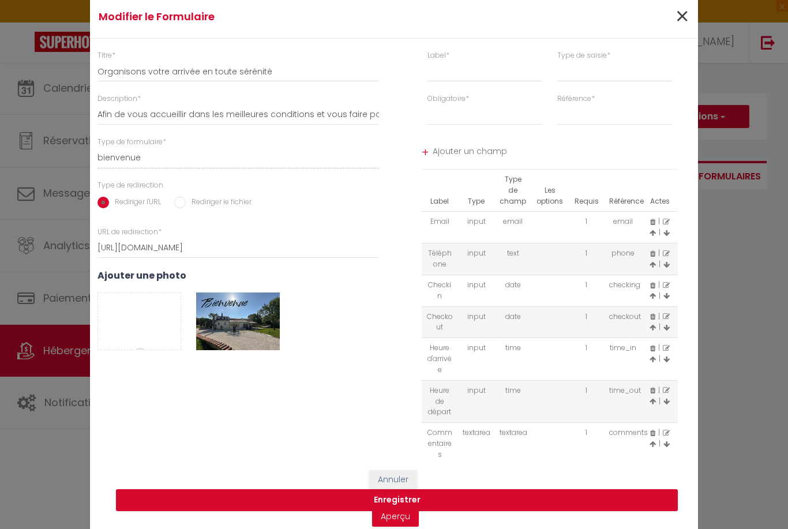
click at [684, 32] on span "×" at bounding box center [682, 16] width 14 height 35
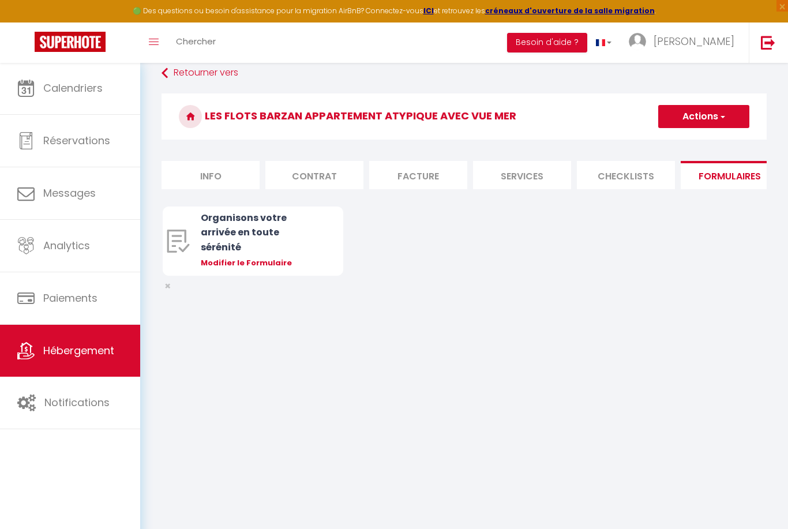
click at [699, 116] on button "Actions" at bounding box center [703, 116] width 91 height 23
click at [440, 257] on div "Organisons votre arrivée en toute sérénité Modifier le Formulaire ×" at bounding box center [464, 253] width 603 height 92
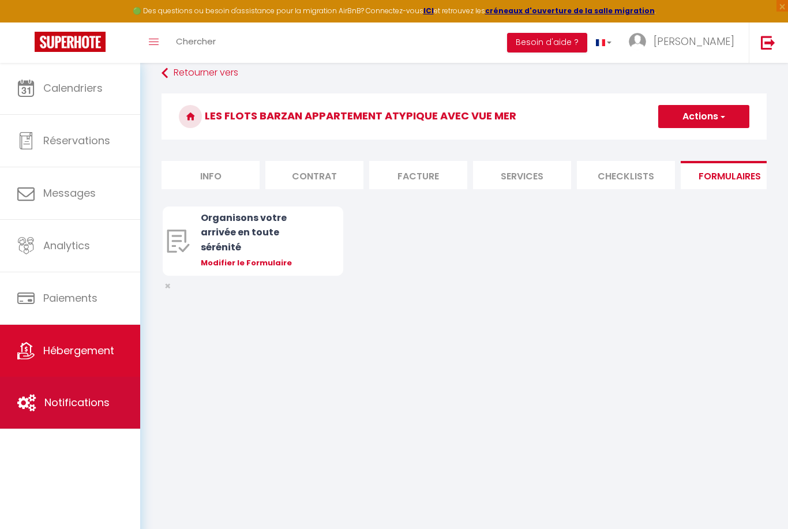
click at [63, 385] on link "Notifications" at bounding box center [70, 403] width 140 height 52
